Goal: Transaction & Acquisition: Obtain resource

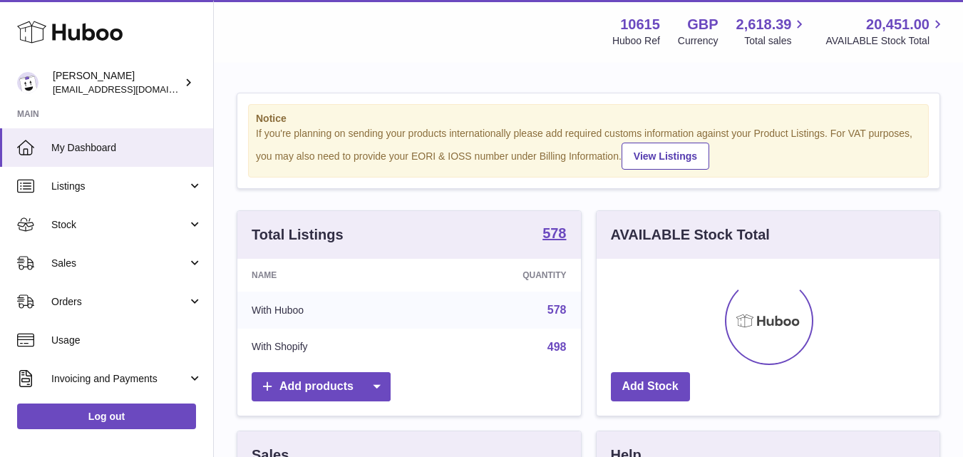
scroll to position [223, 343]
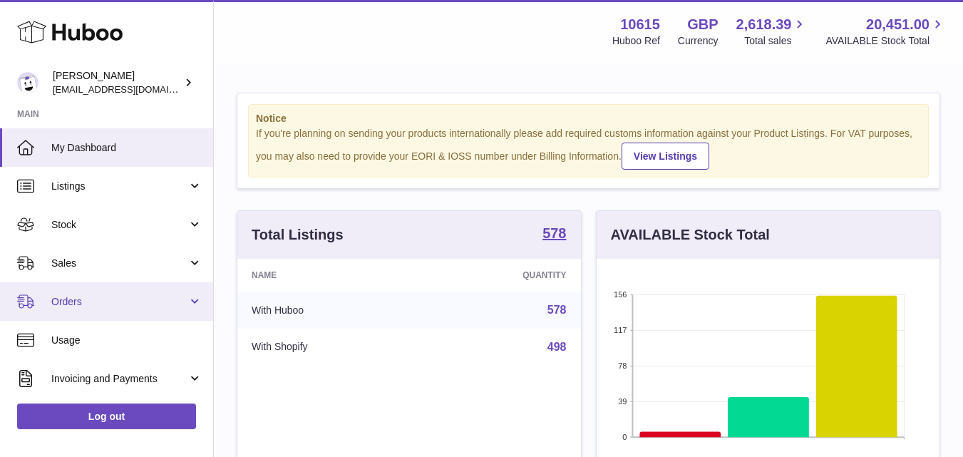
click at [172, 306] on span "Orders" at bounding box center [119, 302] width 136 height 14
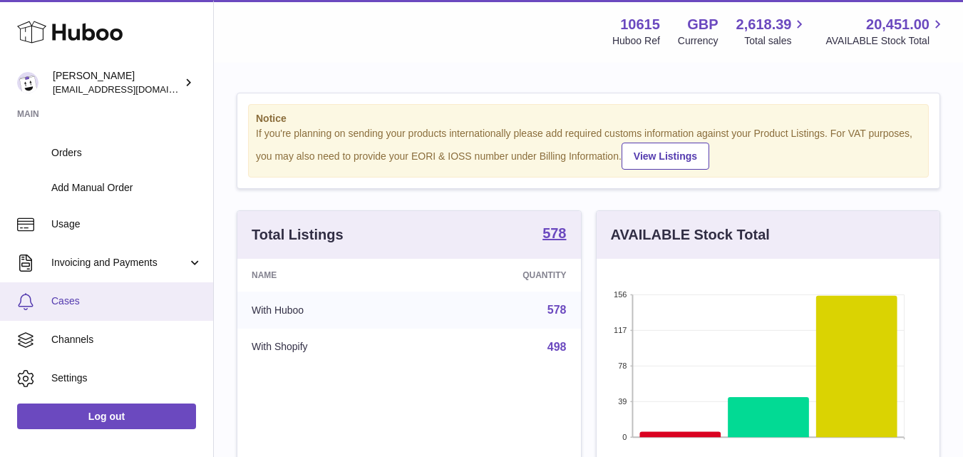
scroll to position [183, 0]
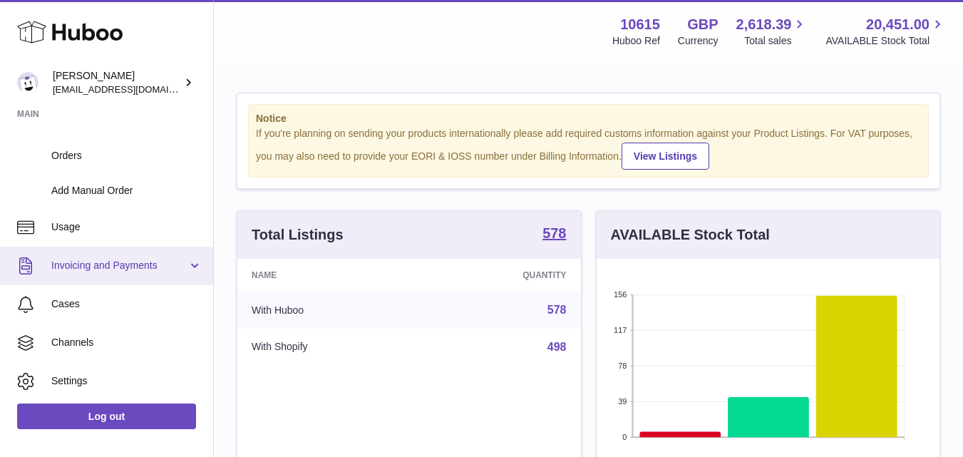
click at [190, 263] on link "Invoicing and Payments" at bounding box center [106, 266] width 213 height 39
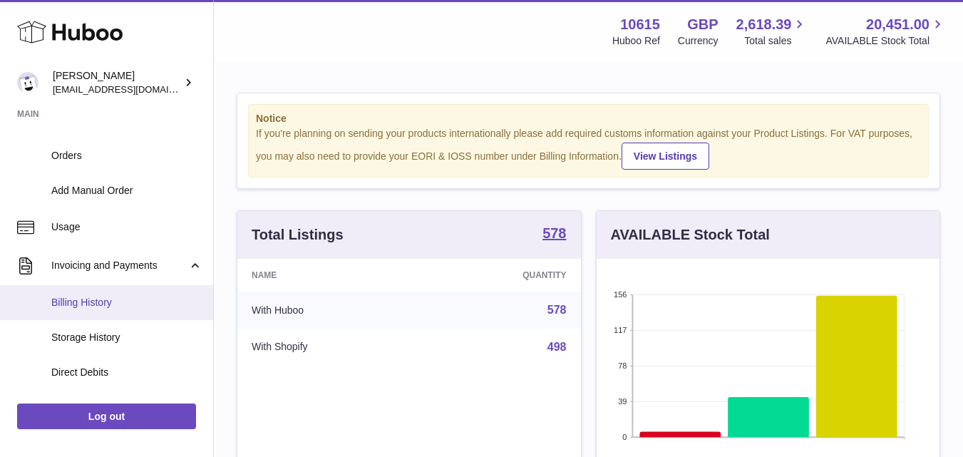
click at [110, 305] on span "Billing History" at bounding box center [126, 303] width 151 height 14
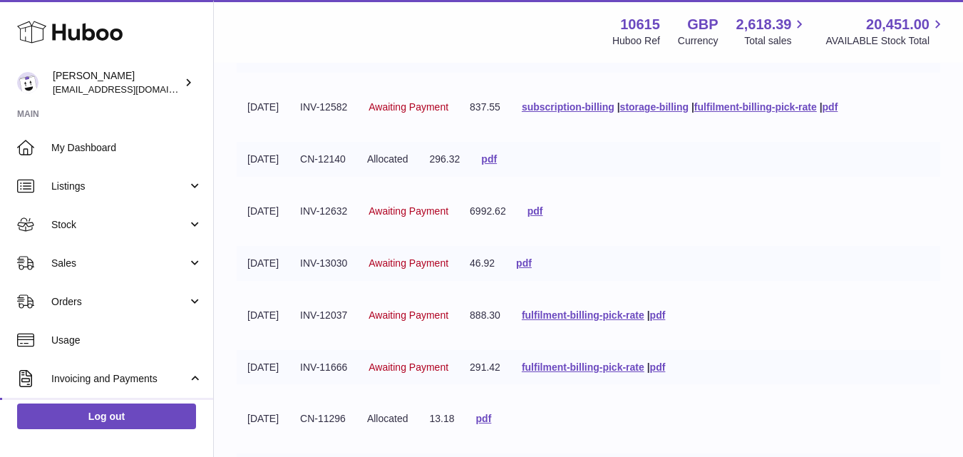
scroll to position [203, 0]
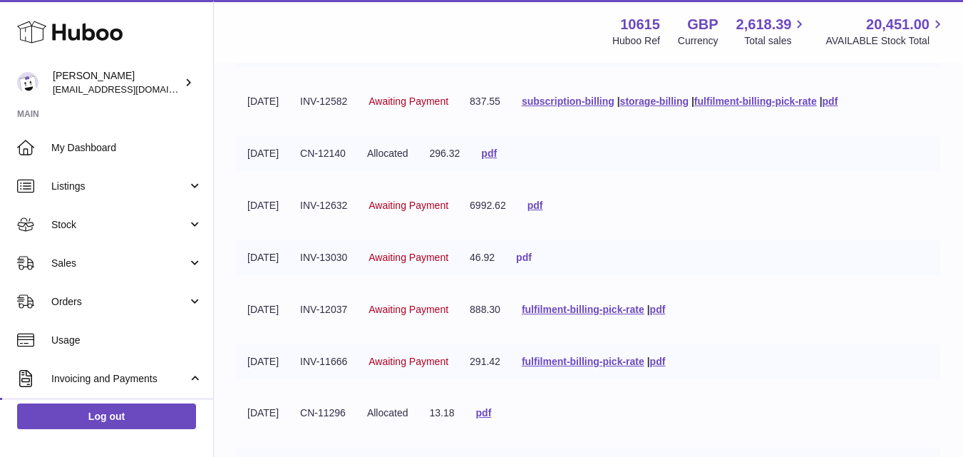
click at [532, 260] on link "pdf" at bounding box center [524, 257] width 16 height 11
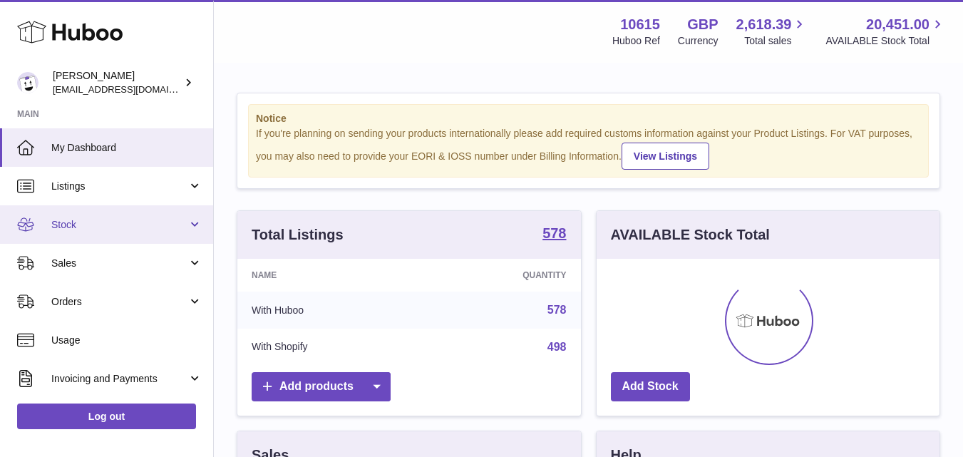
scroll to position [223, 343]
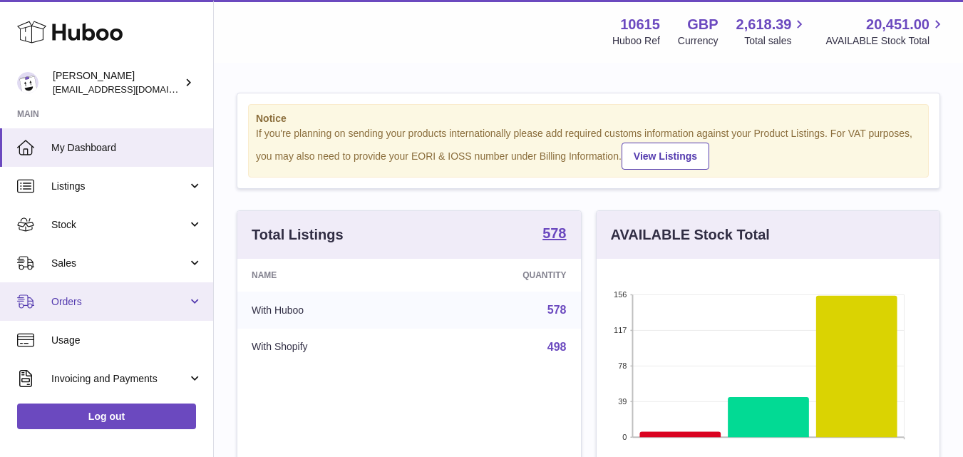
click at [180, 300] on span "Orders" at bounding box center [119, 302] width 136 height 14
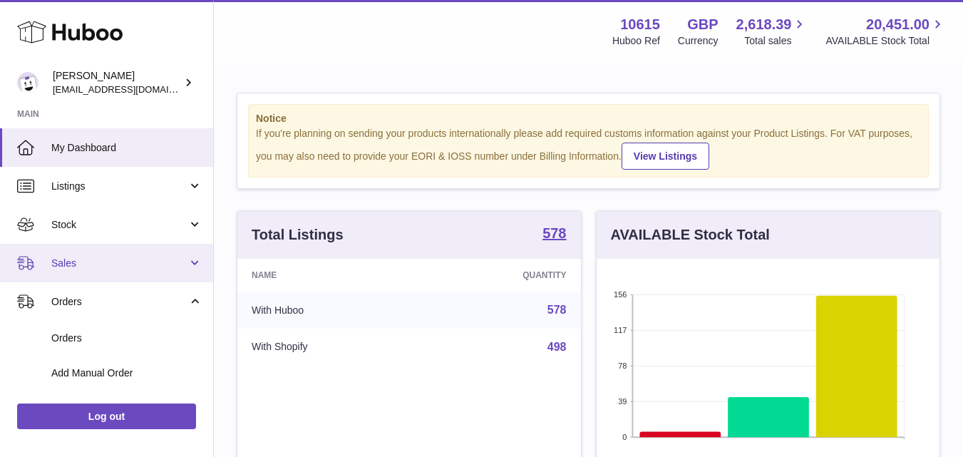
click at [164, 261] on span "Sales" at bounding box center [119, 264] width 136 height 14
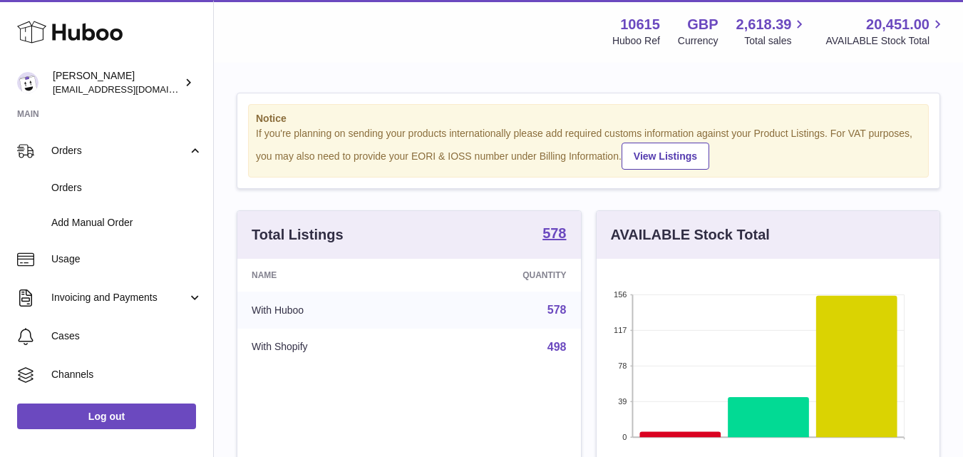
scroll to position [257, 0]
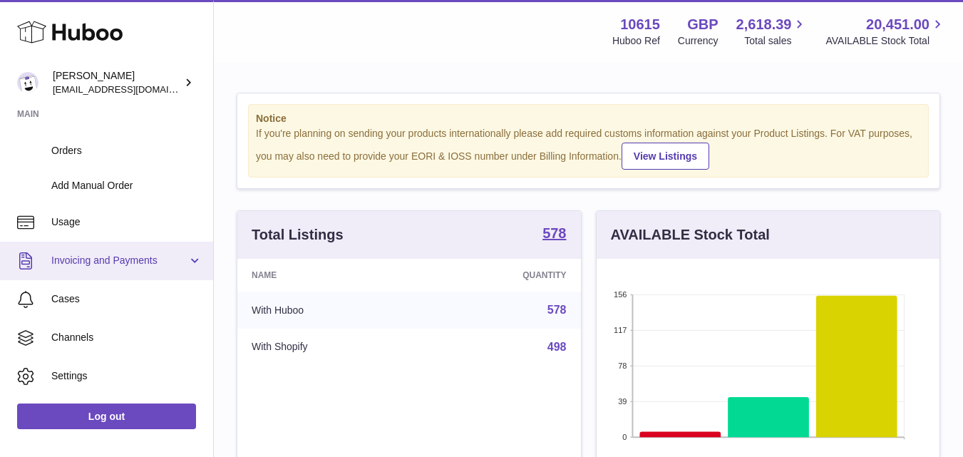
click at [195, 268] on link "Invoicing and Payments" at bounding box center [106, 261] width 213 height 39
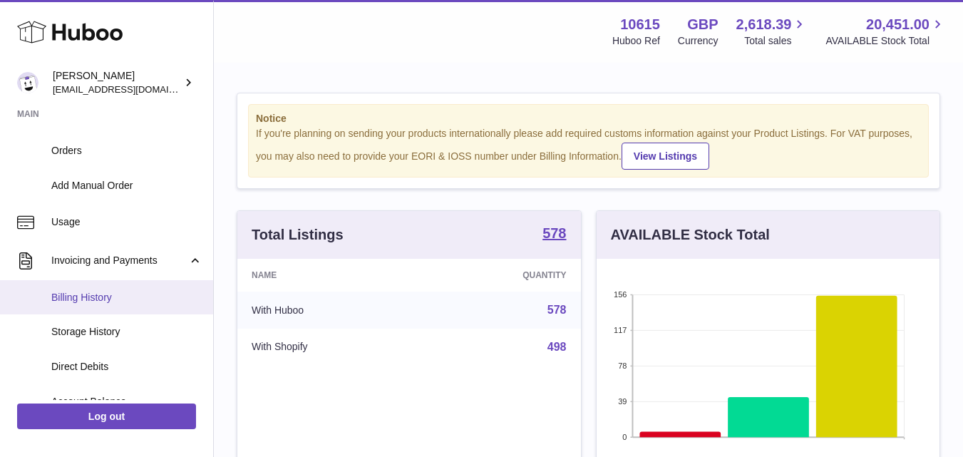
drag, startPoint x: 160, startPoint y: 297, endPoint x: 153, endPoint y: 291, distance: 9.6
click at [160, 298] on span "Billing History" at bounding box center [126, 298] width 151 height 14
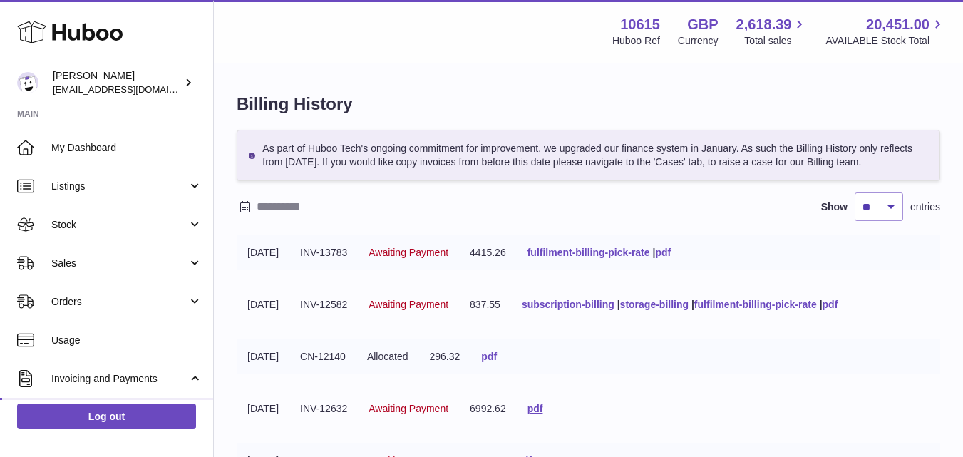
click at [779, 367] on tr "31-07-2025 CN-12140 Allocated 296.32 pdf" at bounding box center [589, 356] width 704 height 35
click at [543, 410] on link "pdf" at bounding box center [536, 408] width 16 height 11
click at [633, 364] on tr "31-07-2025 CN-12140 Allocated 296.32 pdf" at bounding box center [589, 356] width 704 height 35
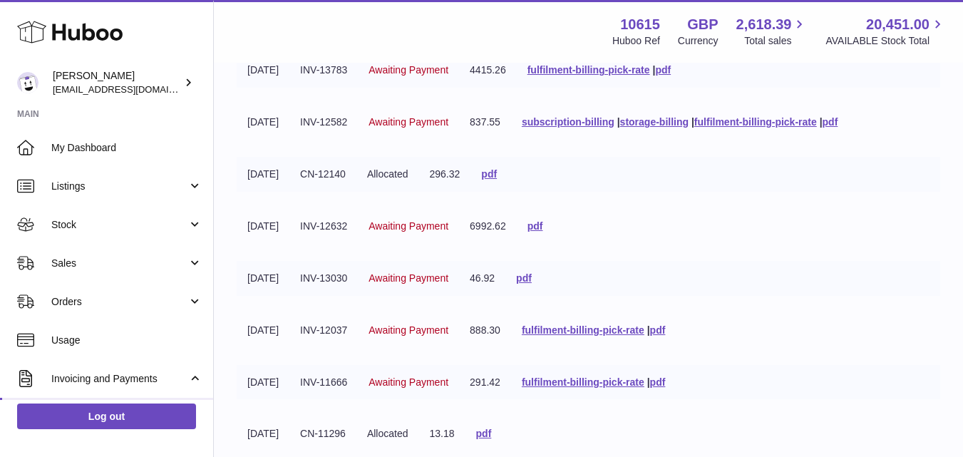
scroll to position [145, 0]
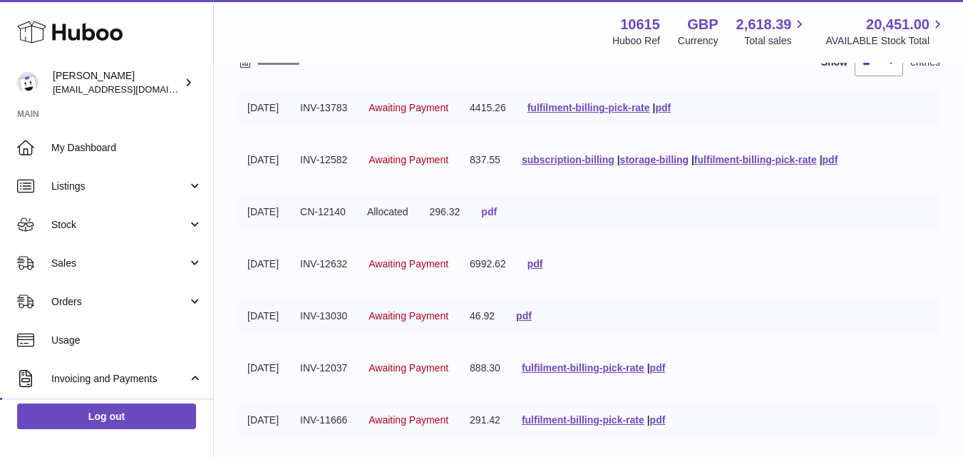
click at [497, 210] on link "pdf" at bounding box center [489, 211] width 16 height 11
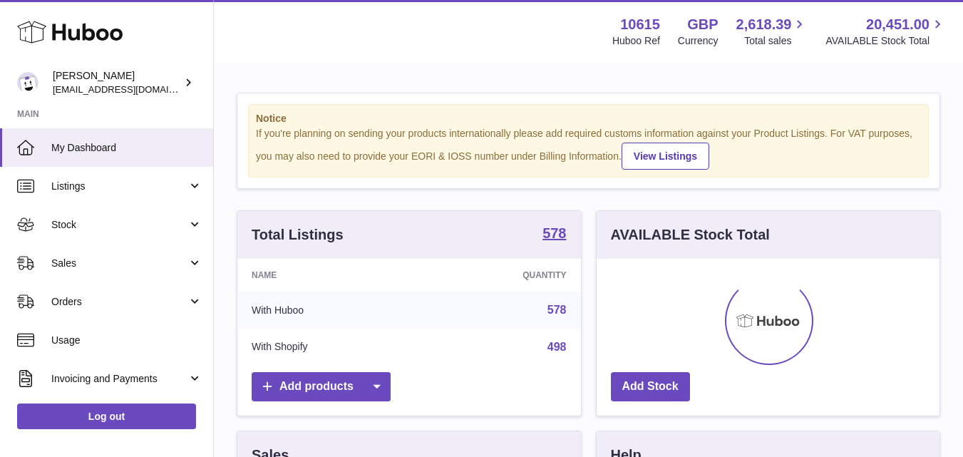
scroll to position [223, 343]
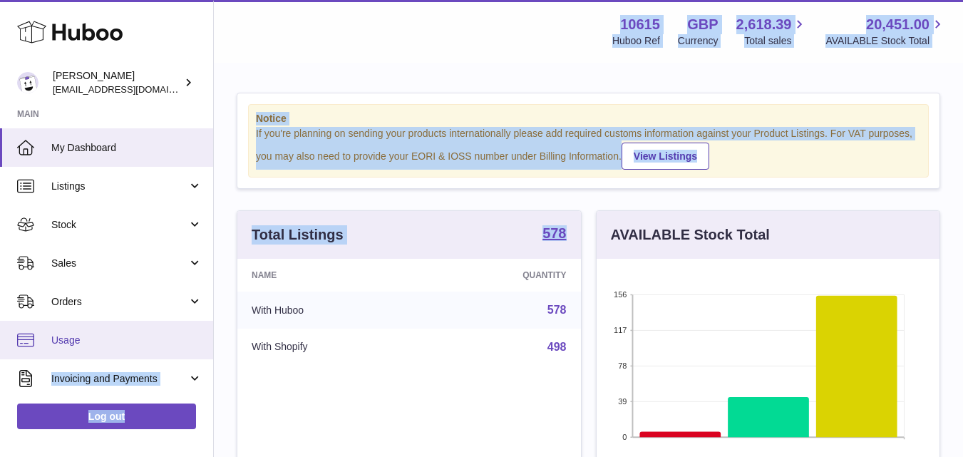
drag, startPoint x: 215, startPoint y: 296, endPoint x: 206, endPoint y: 330, distance: 35.3
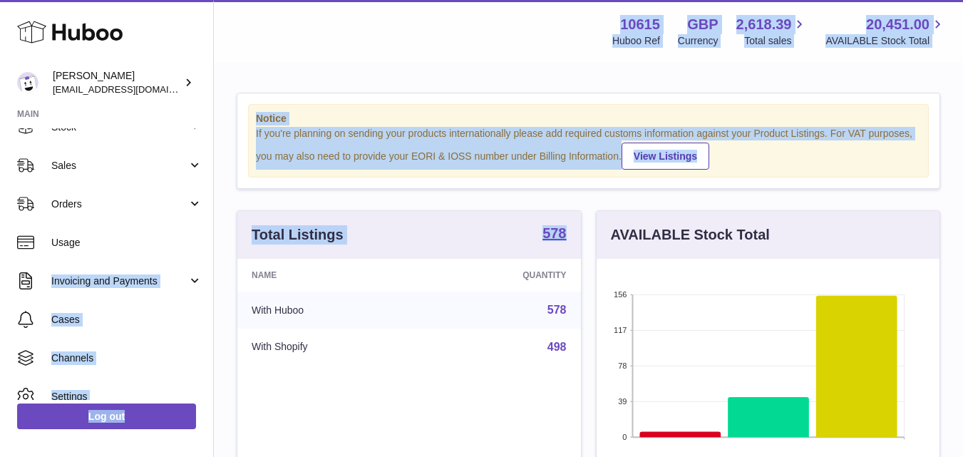
scroll to position [120, 0]
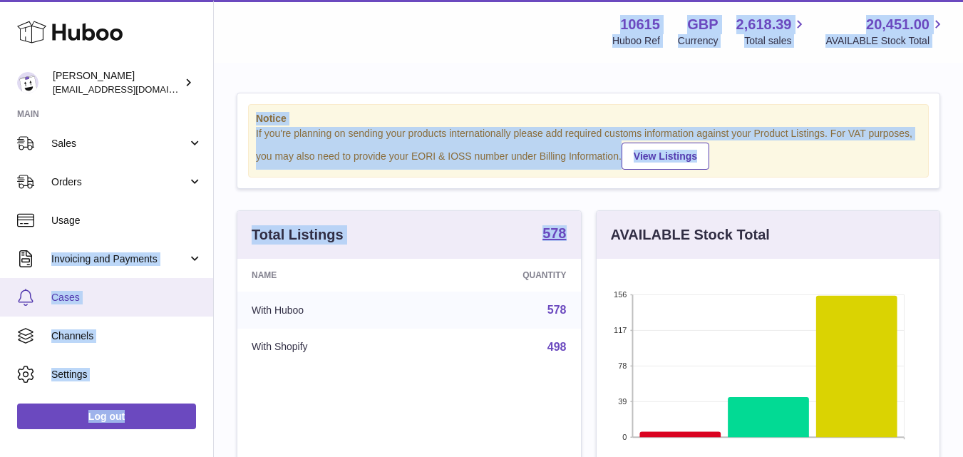
click at [160, 283] on link "Cases" at bounding box center [106, 297] width 213 height 39
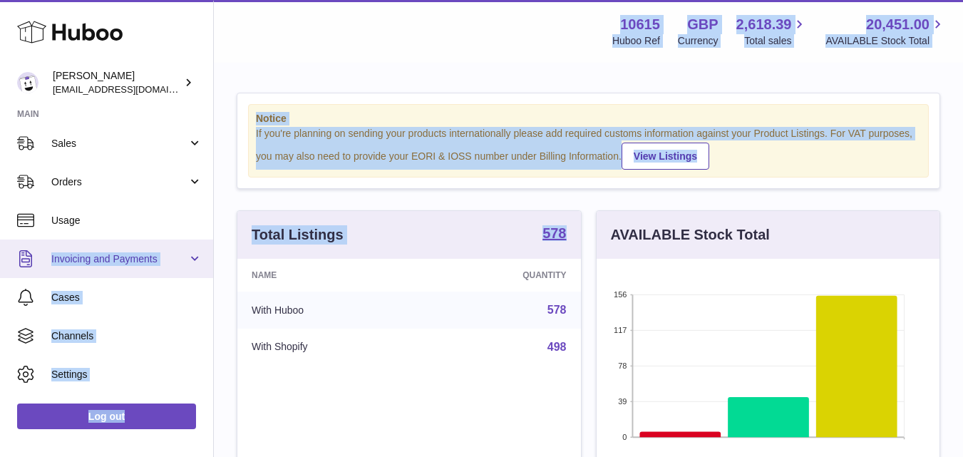
click at [198, 256] on link "Invoicing and Payments" at bounding box center [106, 259] width 213 height 39
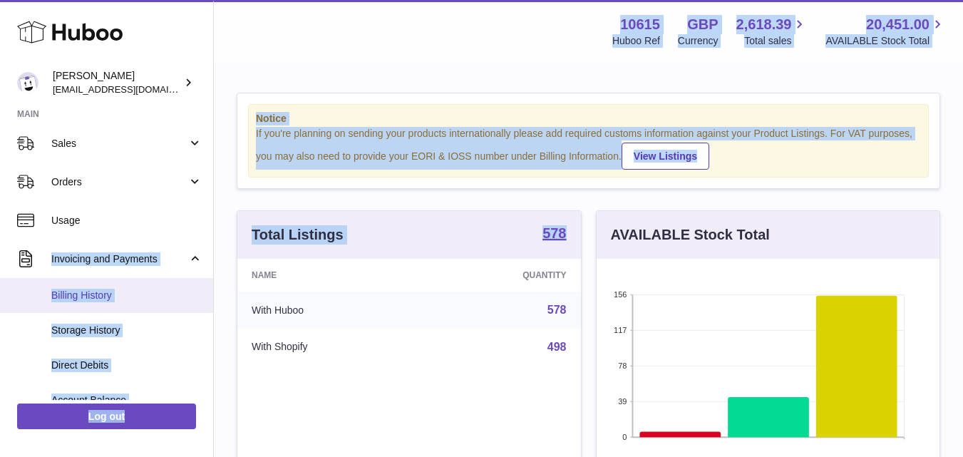
click at [90, 295] on span "Billing History" at bounding box center [126, 296] width 151 height 14
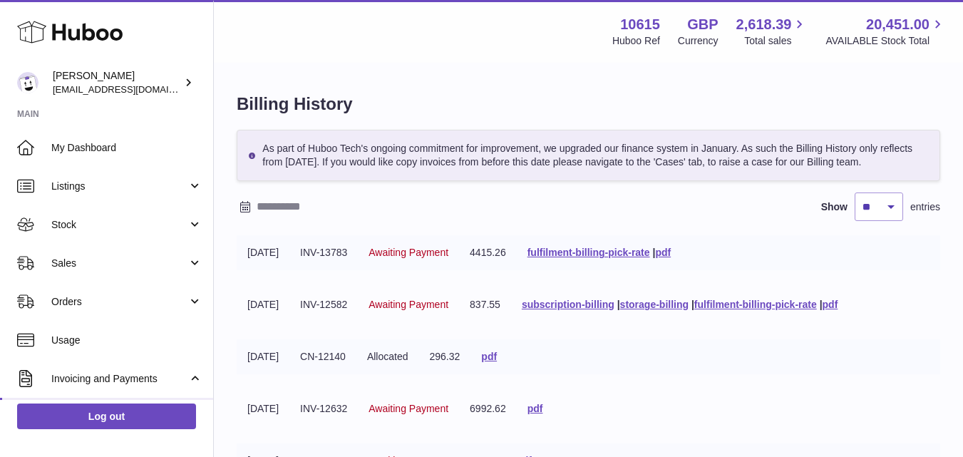
click at [738, 360] on tr "31-07-2025 CN-12140 Allocated 296.32 pdf" at bounding box center [589, 356] width 704 height 35
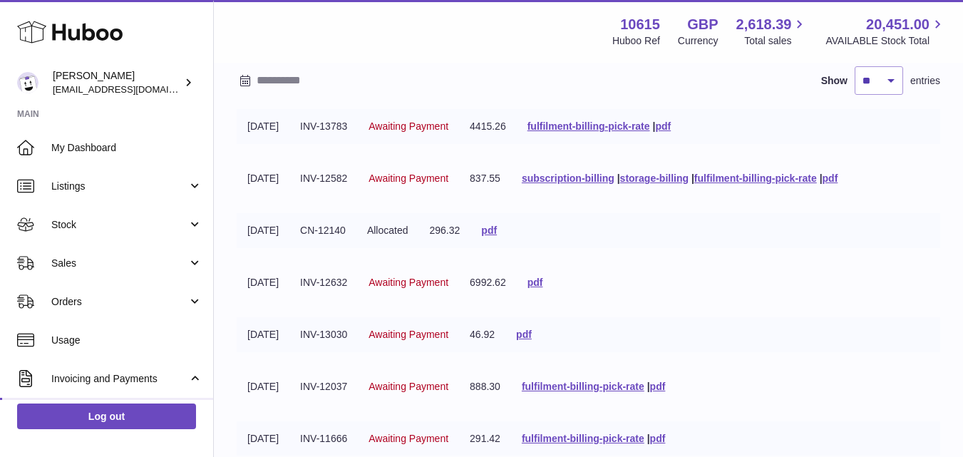
scroll to position [143, 0]
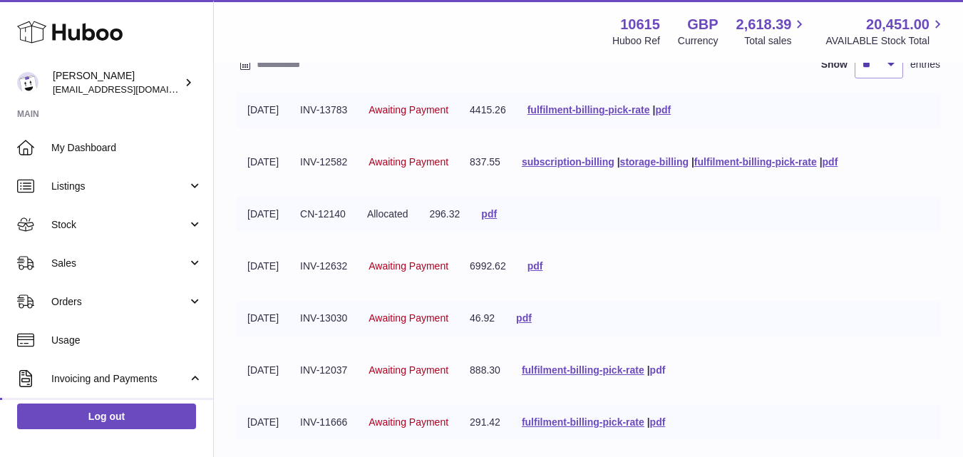
click at [666, 369] on link "pdf" at bounding box center [658, 369] width 16 height 11
click at [810, 334] on tr "31-07-2025 INV-13030 Awaiting Payment 46.92 pdf" at bounding box center [589, 318] width 704 height 35
click at [727, 309] on tr "31-07-2025 INV-13030 Awaiting Payment 46.92 pdf" at bounding box center [589, 318] width 704 height 35
click at [633, 297] on tbody "11-08-2025 INV-13783 Awaiting Payment 4415.26 fulfilment-billing-pick-rate | pd…" at bounding box center [589, 353] width 704 height 520
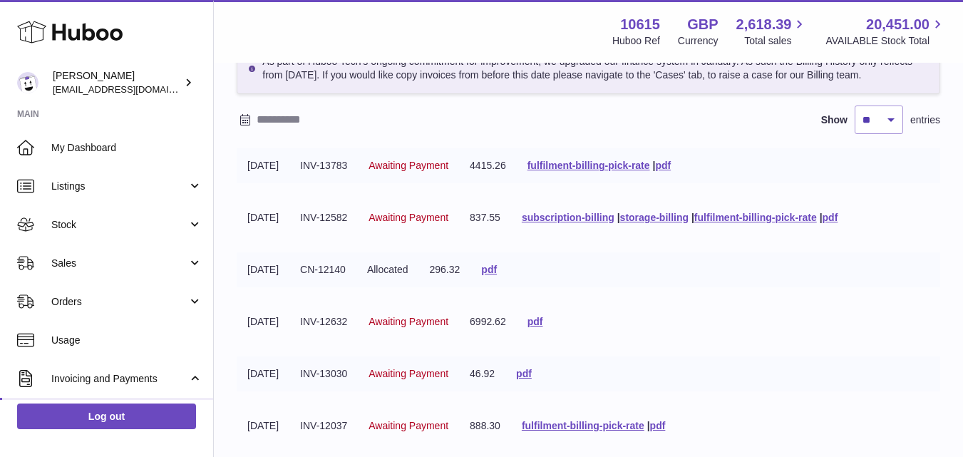
scroll to position [0, 0]
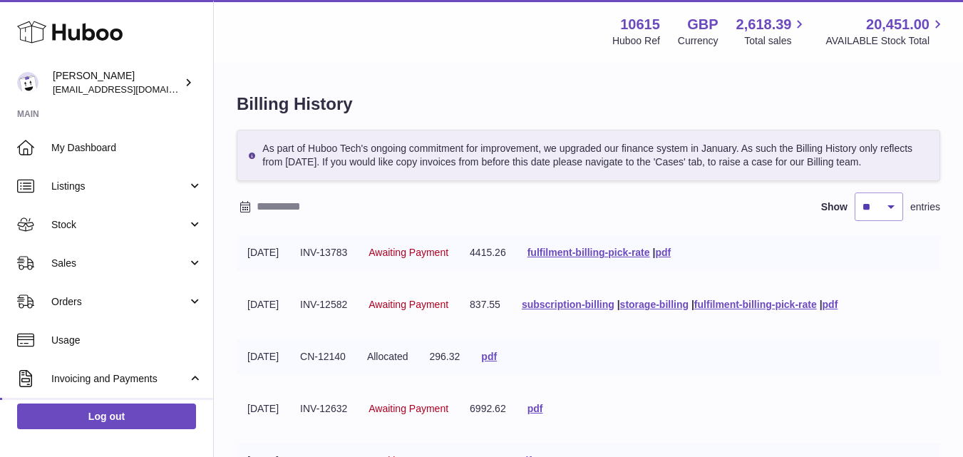
click at [640, 359] on tr "31-07-2025 CN-12140 Allocated 296.32 pdf" at bounding box center [589, 356] width 704 height 35
click at [714, 404] on tr "31-07-2025 INV-12632 Awaiting Payment 6992.62 pdf" at bounding box center [589, 409] width 704 height 35
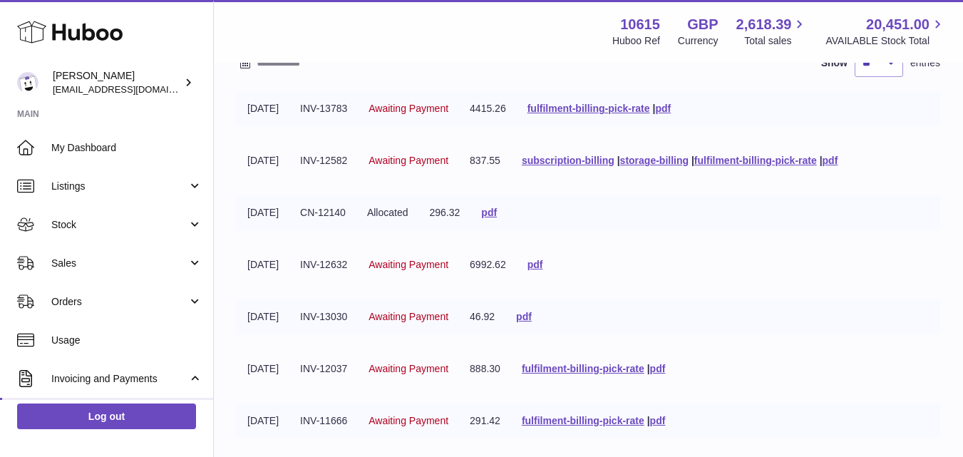
scroll to position [143, 0]
click at [683, 305] on tr "31-07-2025 INV-13030 Awaiting Payment 46.92 pdf" at bounding box center [589, 318] width 704 height 35
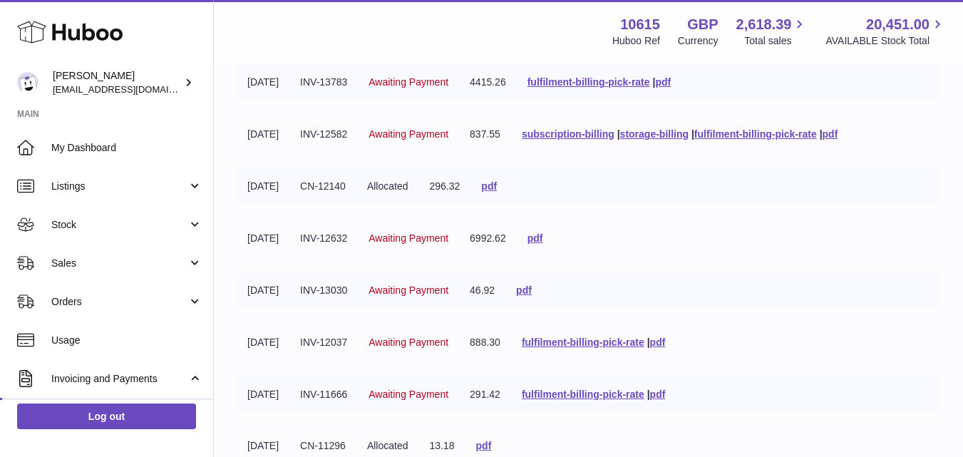
scroll to position [0, 0]
